Goal: Transaction & Acquisition: Download file/media

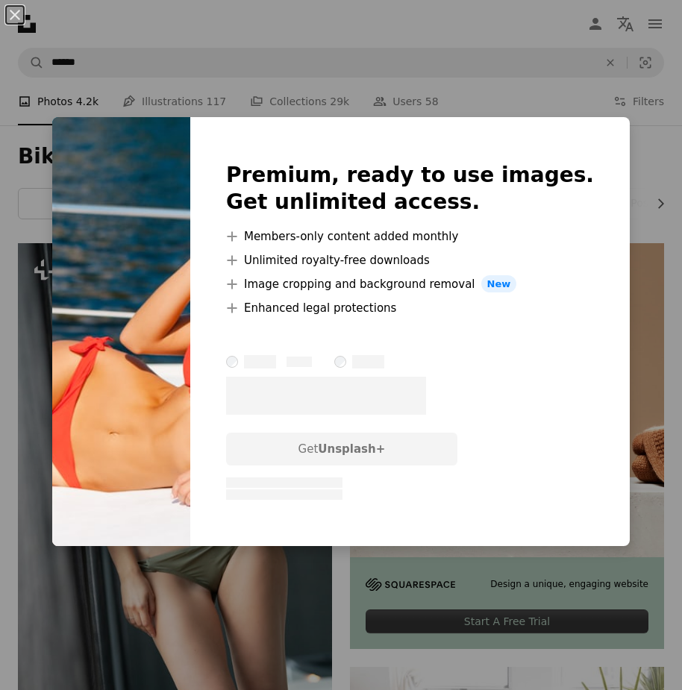
scroll to position [2161, 0]
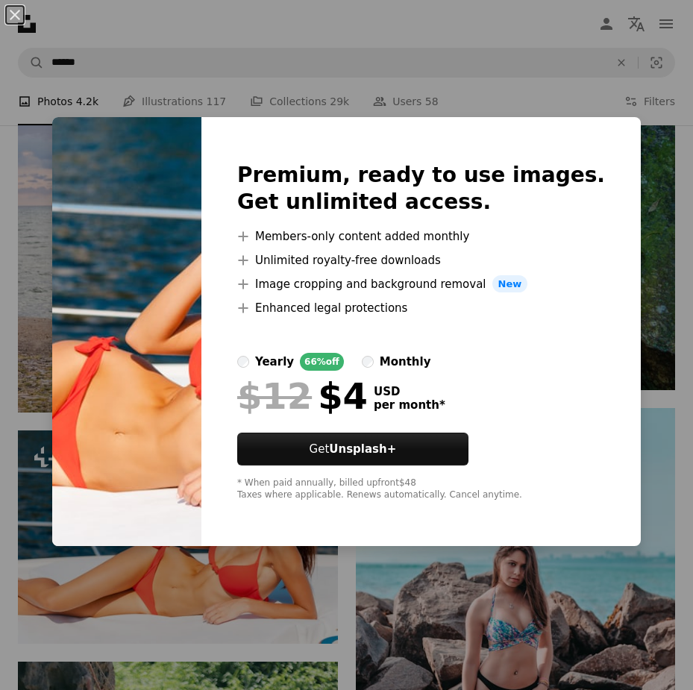
click at [649, 219] on div "An X shape Premium, ready to use images. Get unlimited access. A plus sign Memb…" at bounding box center [346, 345] width 693 height 690
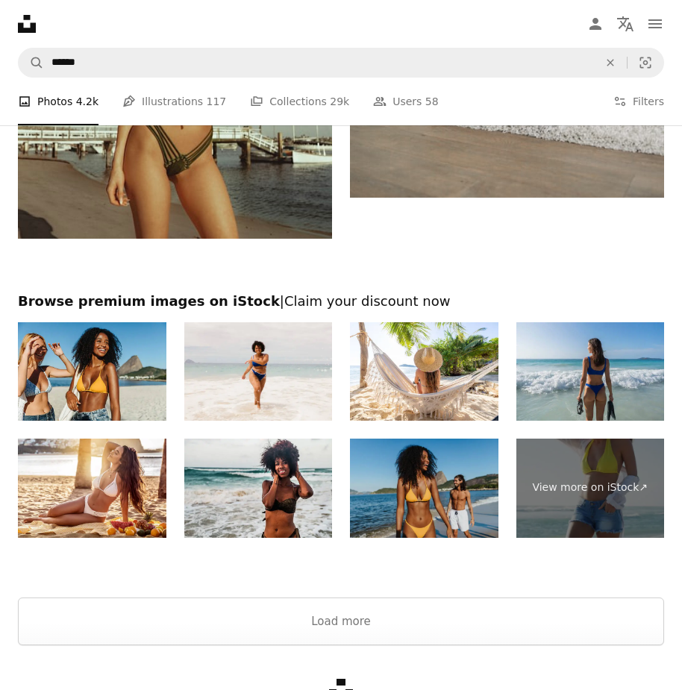
scroll to position [4997, 0]
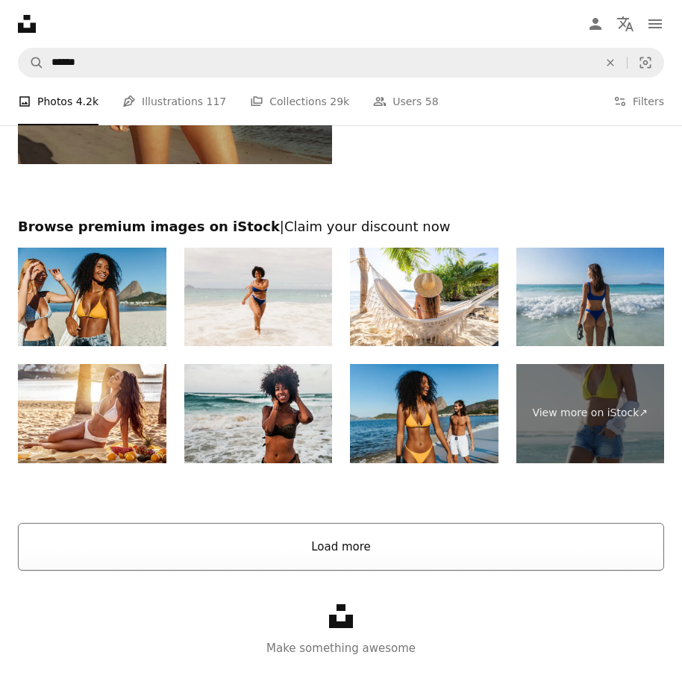
click at [352, 548] on button "Load more" at bounding box center [341, 547] width 646 height 48
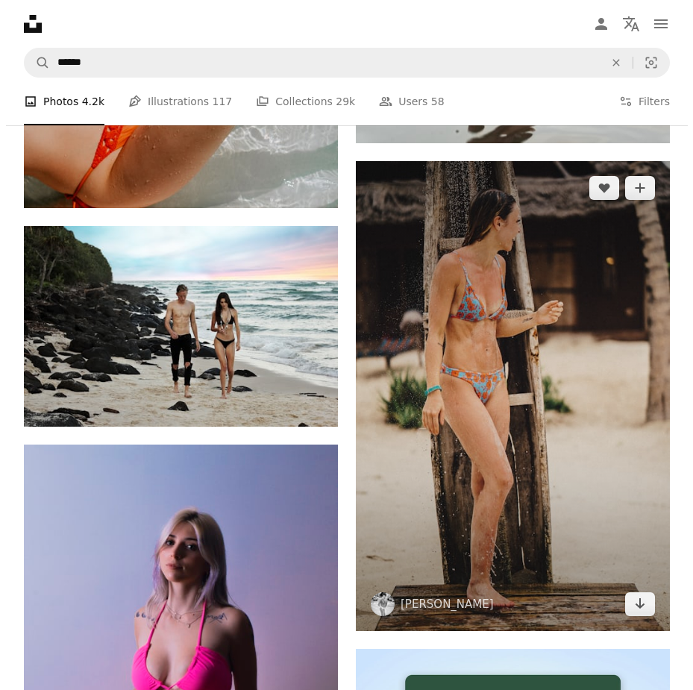
scroll to position [9475, 0]
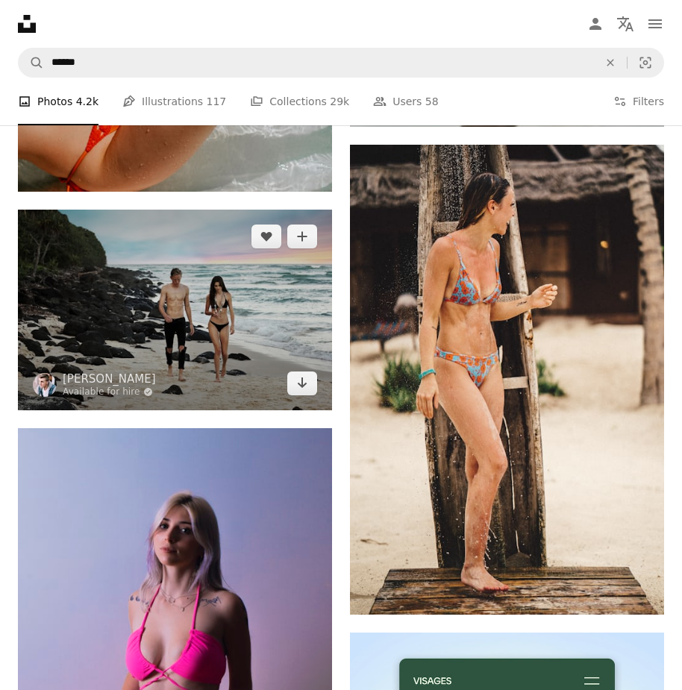
click at [241, 337] on img at bounding box center [175, 310] width 314 height 201
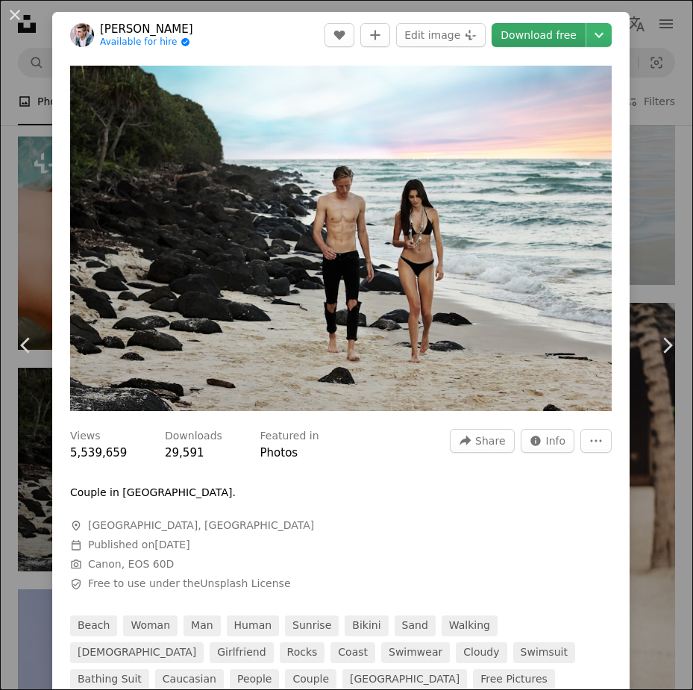
click at [555, 41] on link "Download free" at bounding box center [539, 35] width 94 height 24
